Goal: Task Accomplishment & Management: Manage account settings

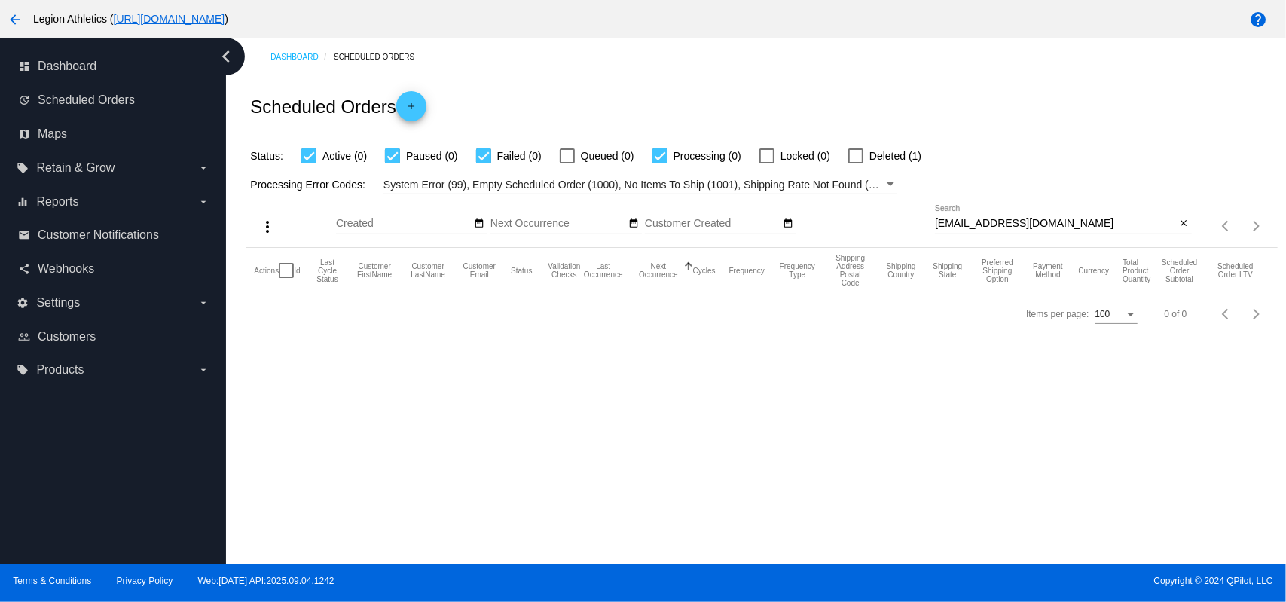
click at [1025, 231] on div "allidansby@hotmail.com Search" at bounding box center [1055, 219] width 241 height 29
click at [1020, 218] on input "allidansby@hotmail.com" at bounding box center [1055, 224] width 241 height 12
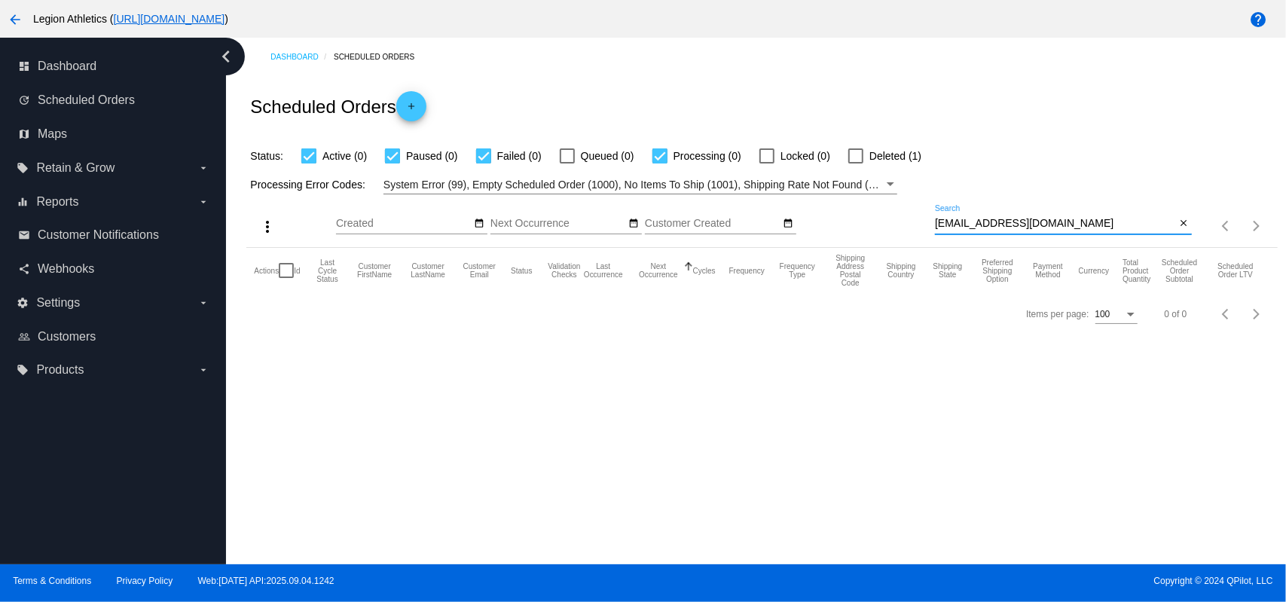
click at [1020, 218] on input "allidansby@hotmail.com" at bounding box center [1055, 224] width 241 height 12
paste input "ustintayler2020@g"
type input "austintayler2020@gmail.com"
click at [906, 96] on div "Scheduled Orders add" at bounding box center [761, 106] width 1031 height 60
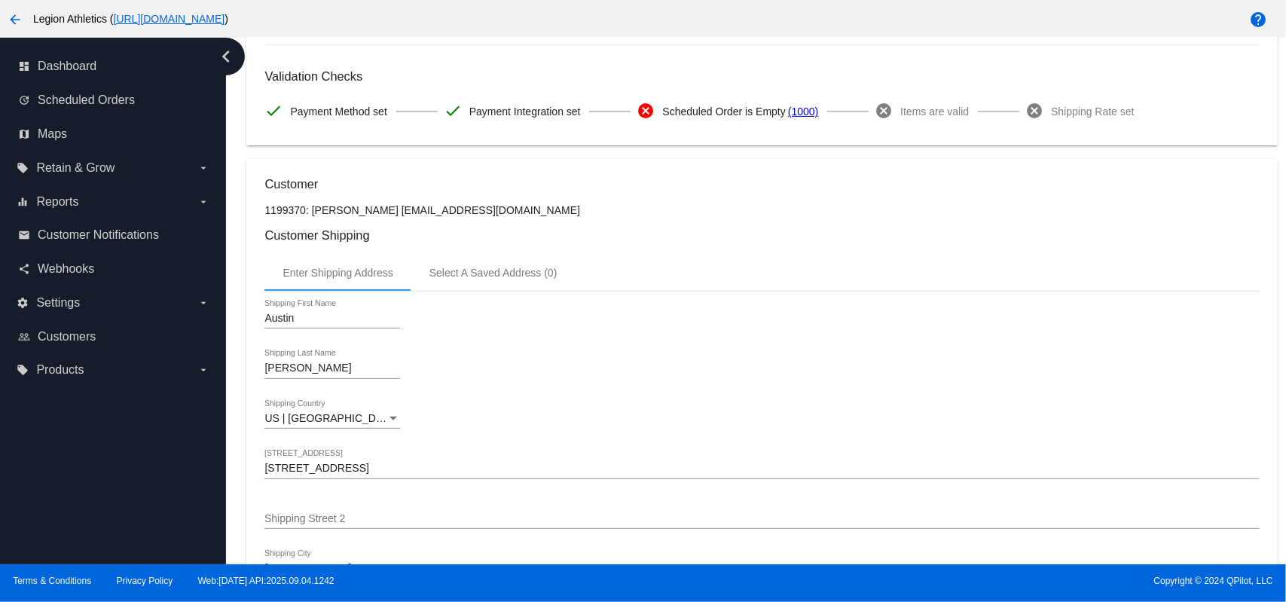
scroll to position [200, 0]
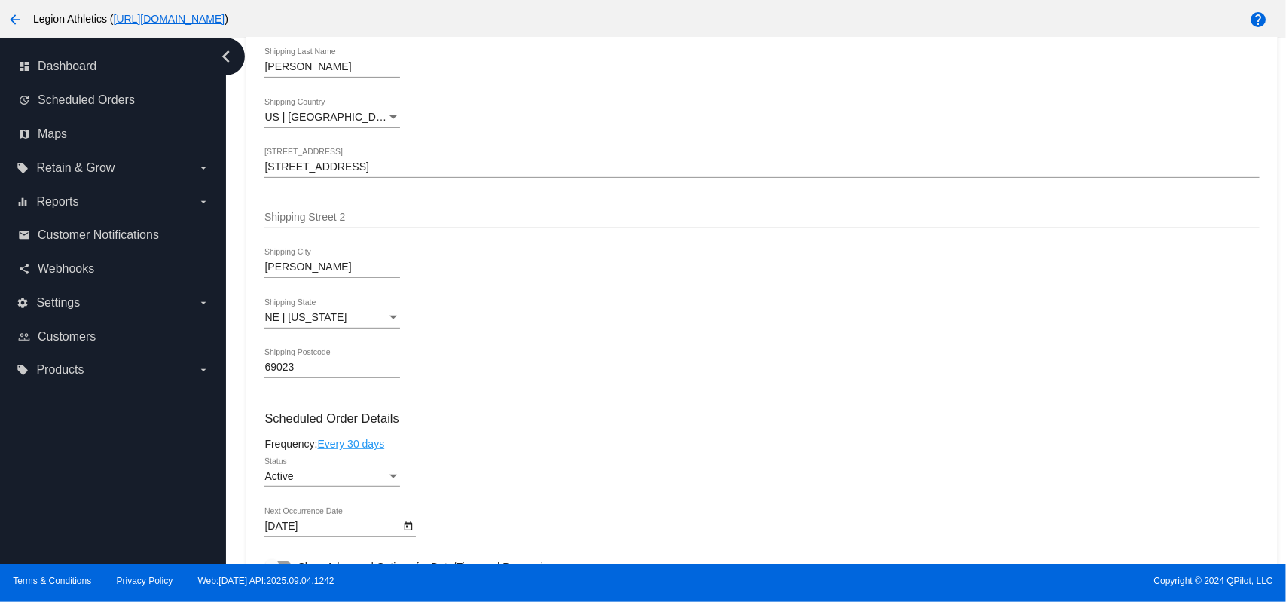
scroll to position [603, 0]
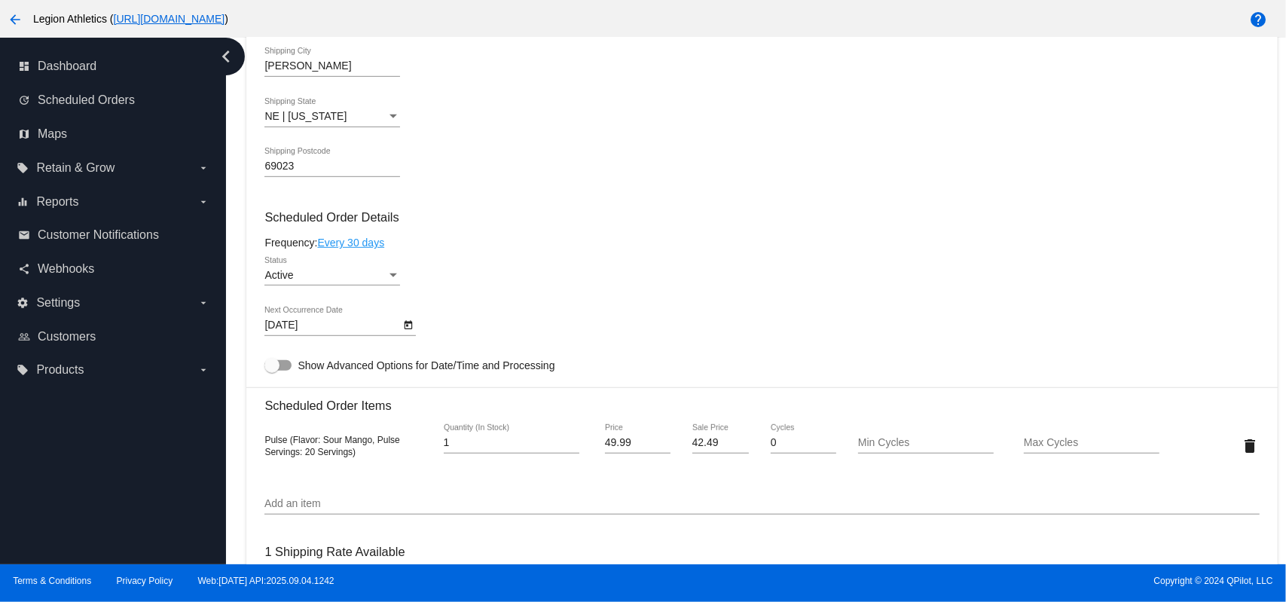
click at [333, 281] on div "Active" at bounding box center [325, 276] width 122 height 12
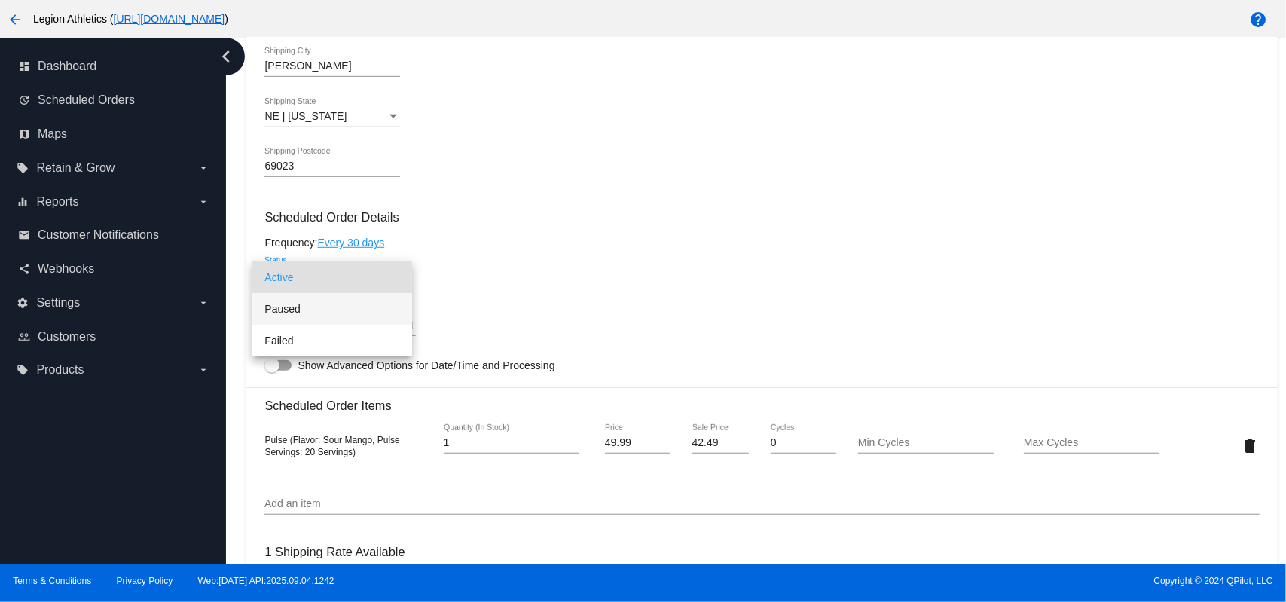
click at [333, 306] on span "Paused" at bounding box center [332, 309] width 136 height 32
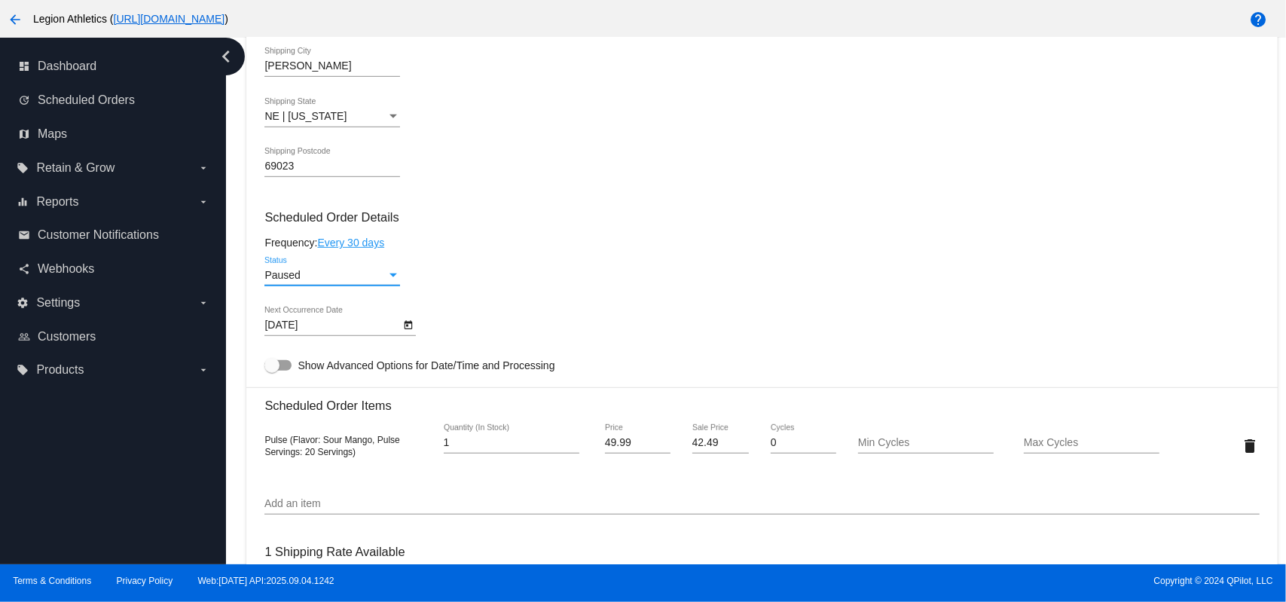
click at [548, 293] on div "Paused Status" at bounding box center [761, 277] width 994 height 43
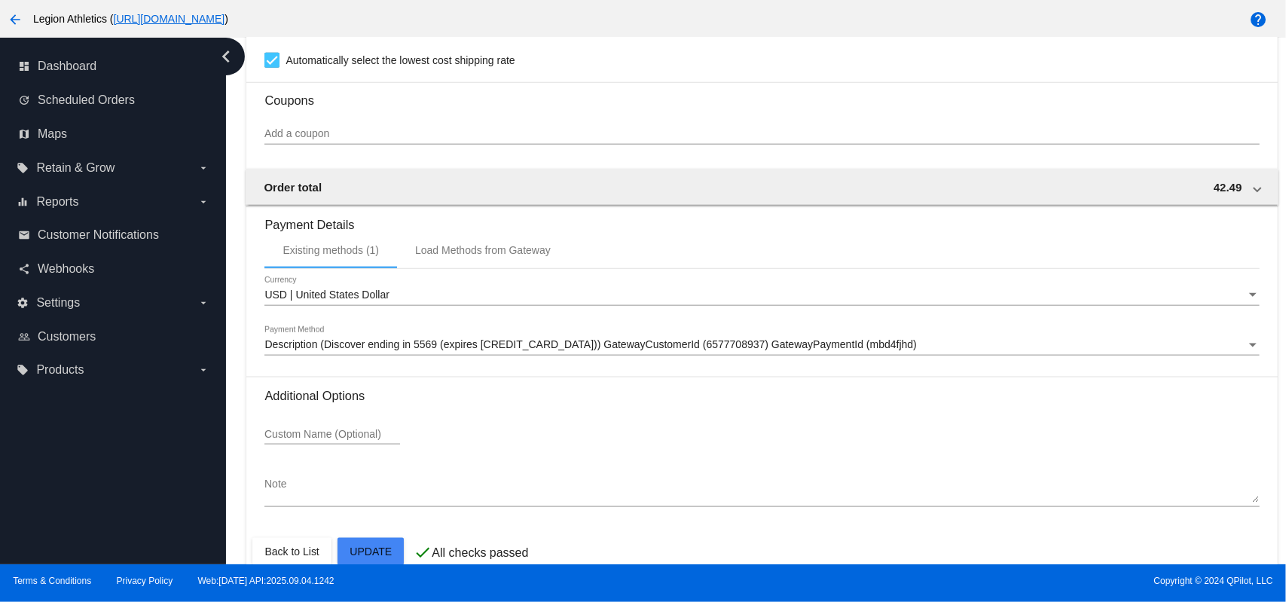
scroll to position [1204, 0]
